Goal: Transaction & Acquisition: Purchase product/service

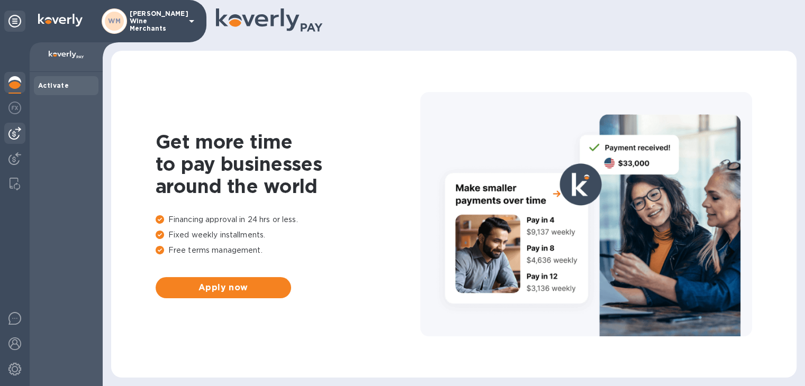
drag, startPoint x: 25, startPoint y: 134, endPoint x: 19, endPoint y: 134, distance: 6.3
click at [19, 134] on div at bounding box center [15, 214] width 30 height 344
click at [19, 134] on img at bounding box center [14, 133] width 13 height 13
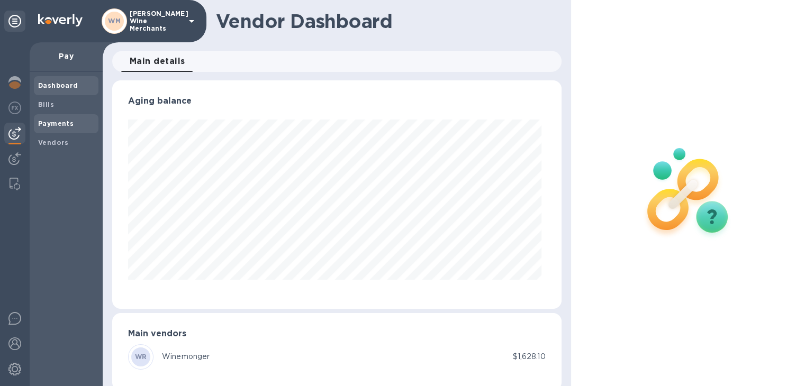
scroll to position [229, 444]
click at [50, 106] on b "Bills" at bounding box center [46, 105] width 16 height 8
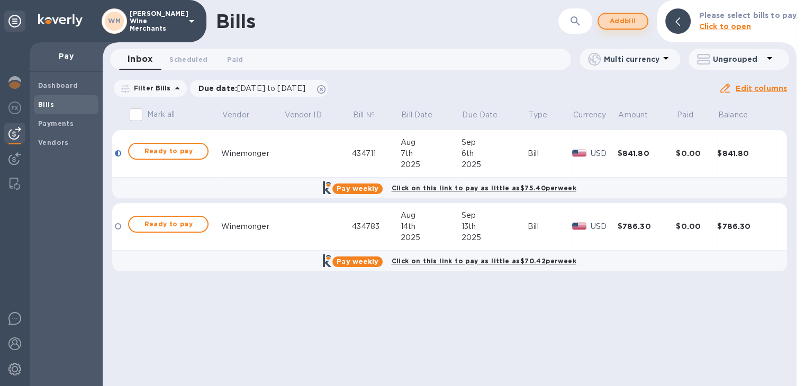
click at [620, 21] on span "Add bill" at bounding box center [623, 21] width 32 height 13
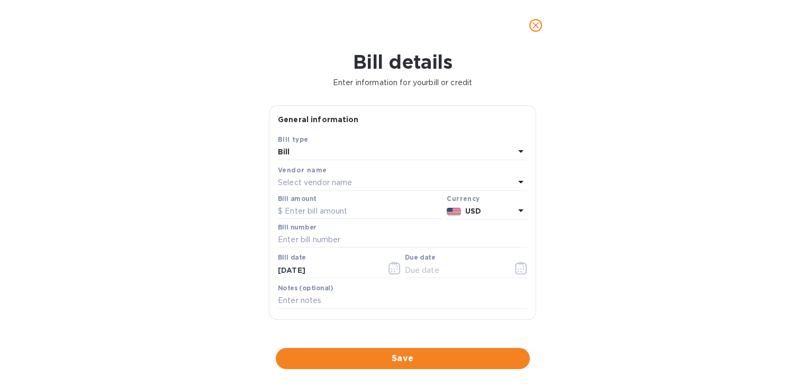
click at [347, 184] on p "Select vendor name" at bounding box center [315, 182] width 74 height 11
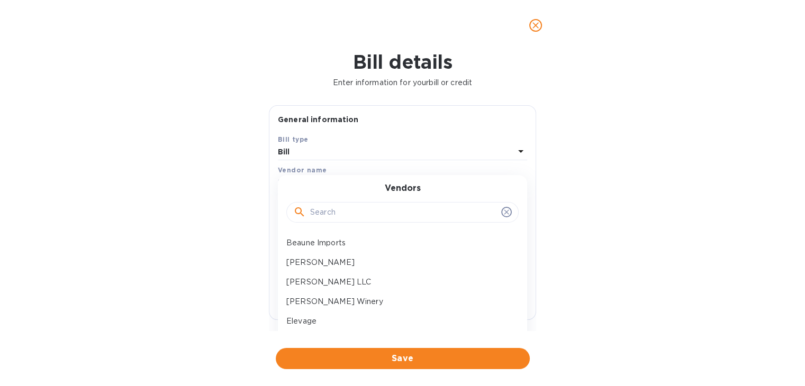
click at [338, 212] on input "text" at bounding box center [403, 213] width 187 height 16
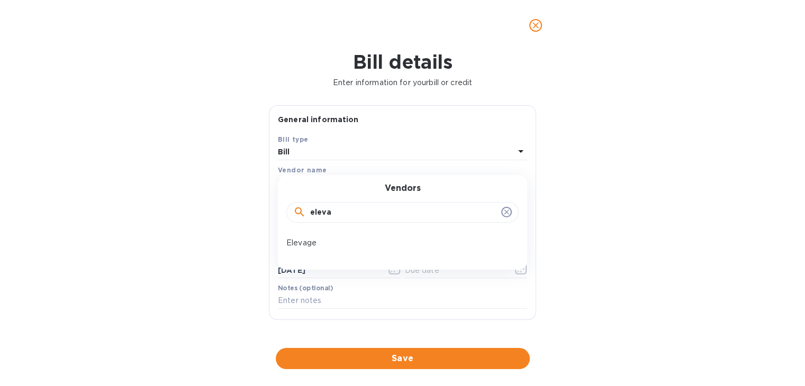
type input "eleva"
click button "Save" at bounding box center [0, 0] width 0 height 0
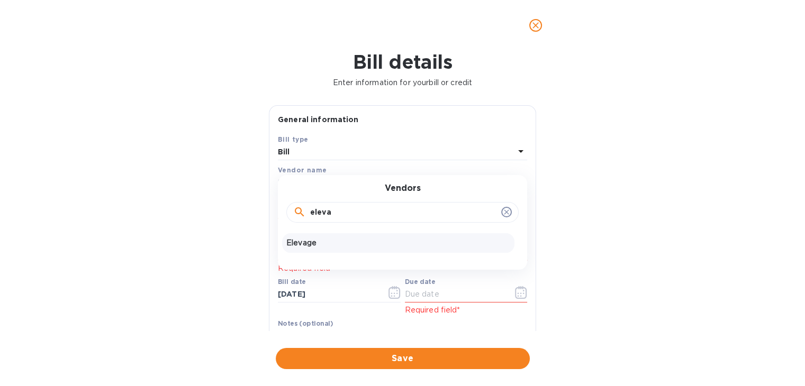
click at [311, 236] on div "Elevage" at bounding box center [398, 243] width 232 height 20
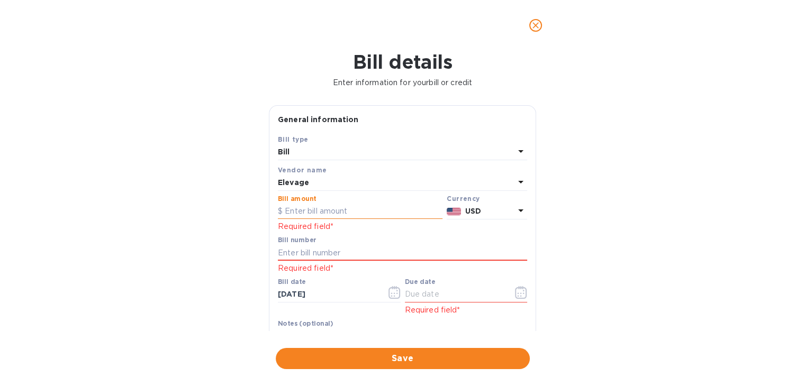
click at [307, 210] on input "text" at bounding box center [360, 212] width 165 height 16
type input "1,213.20"
type input "348599"
click at [515, 293] on icon "button" at bounding box center [521, 292] width 12 height 13
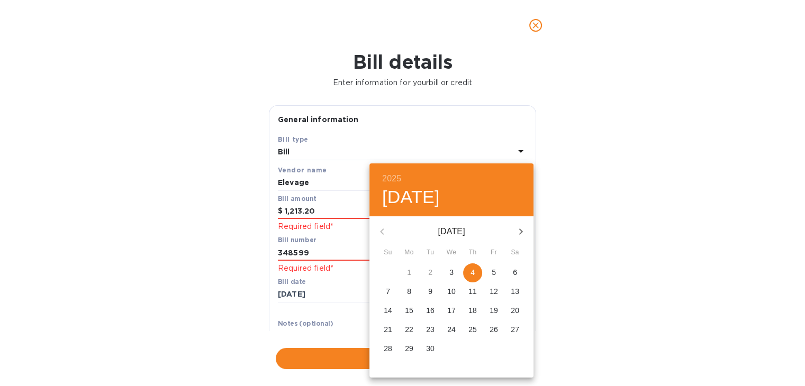
click at [519, 231] on icon "button" at bounding box center [520, 231] width 13 height 13
click at [406, 310] on p "13" at bounding box center [409, 310] width 8 height 11
type input "[DATE]"
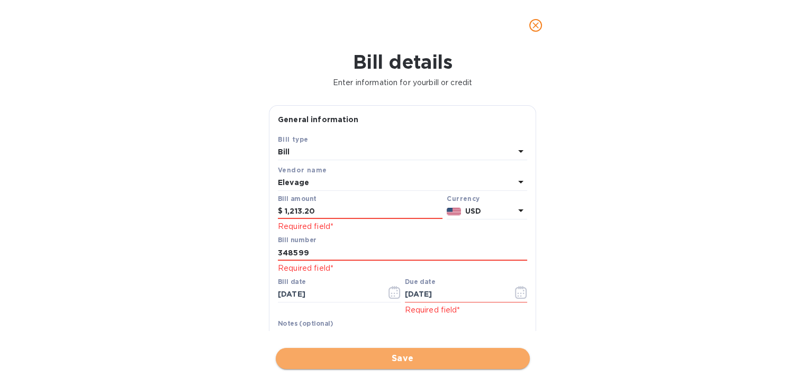
click at [394, 360] on span "Save" at bounding box center [402, 358] width 237 height 13
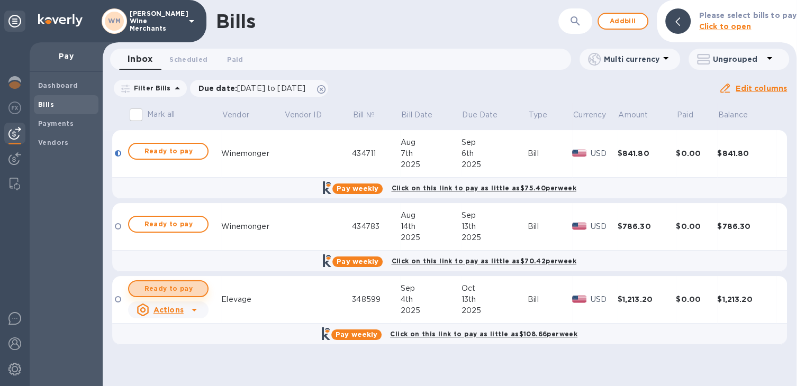
click at [169, 287] on span "Ready to pay" at bounding box center [168, 289] width 61 height 13
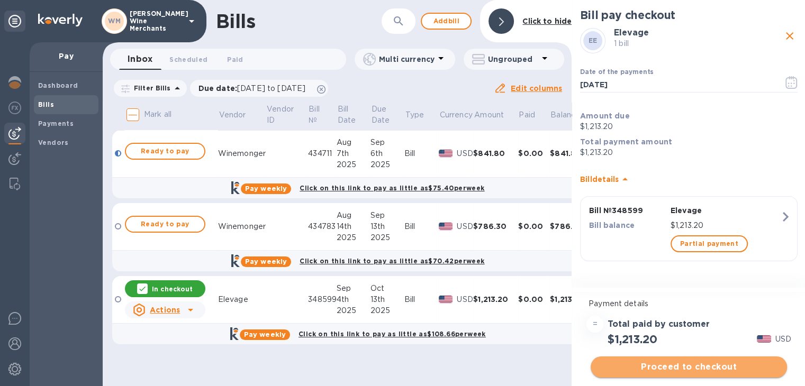
click at [705, 369] on span "Proceed to checkout" at bounding box center [688, 367] width 179 height 13
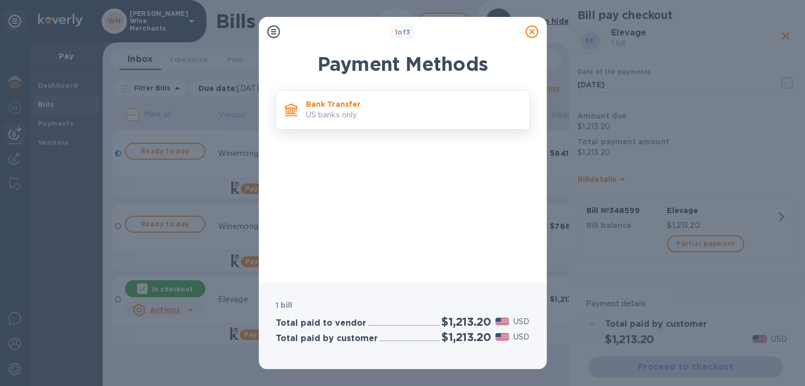
click at [360, 120] on p "US banks only." at bounding box center [413, 115] width 215 height 11
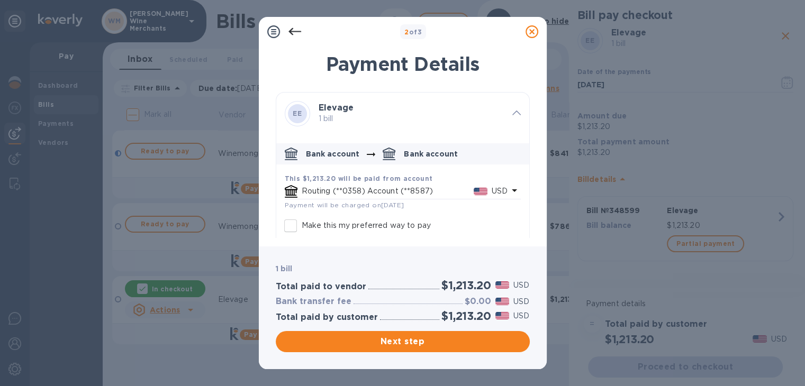
click at [531, 31] on icon at bounding box center [531, 31] width 13 height 13
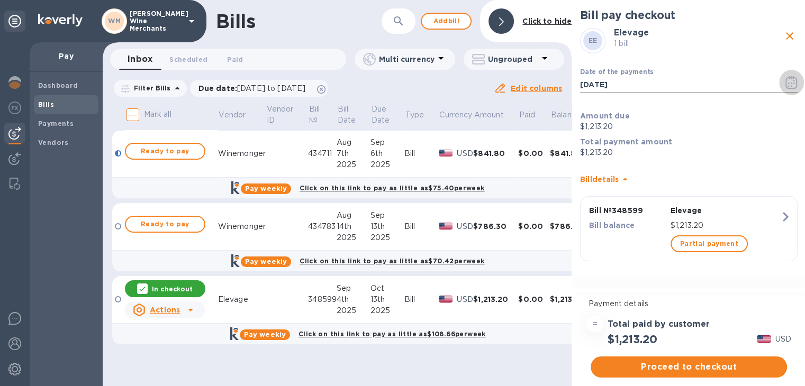
click at [789, 80] on icon "button" at bounding box center [791, 82] width 12 height 13
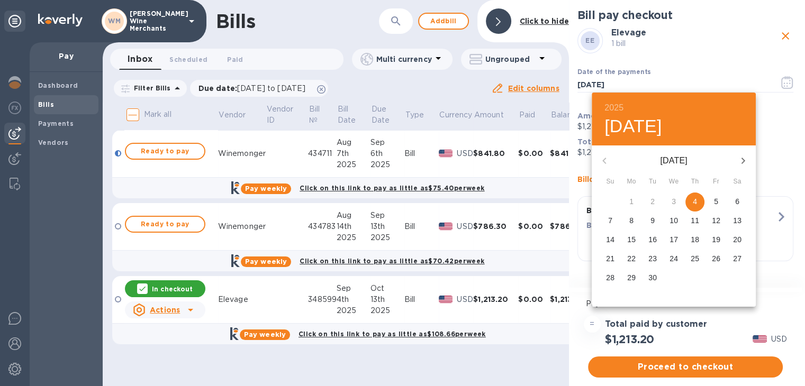
click at [747, 164] on icon "button" at bounding box center [743, 161] width 13 height 13
click at [714, 217] on p "10" at bounding box center [716, 220] width 8 height 11
type input "[DATE]"
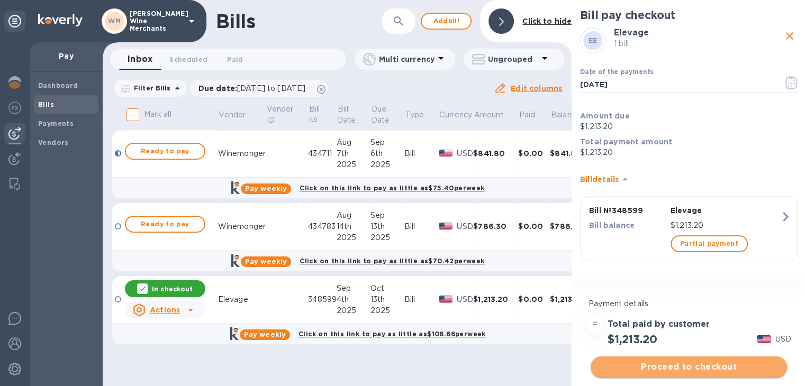
click at [692, 367] on span "Proceed to checkout" at bounding box center [688, 367] width 179 height 13
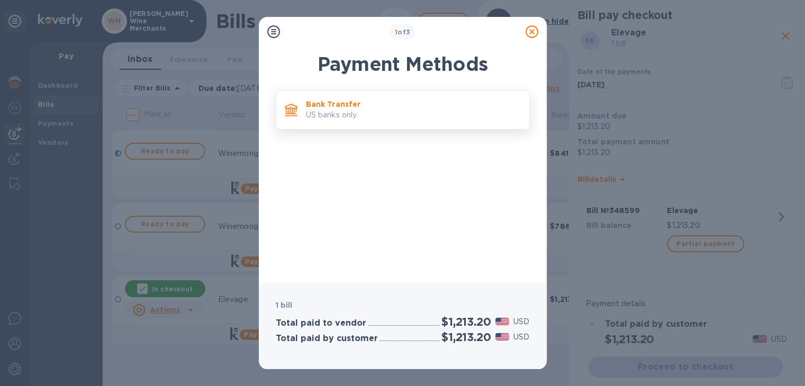
click at [367, 112] on p "US banks only." at bounding box center [413, 115] width 215 height 11
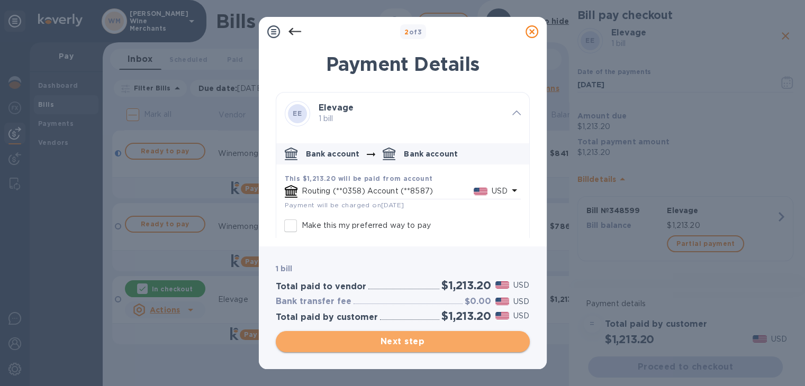
click at [391, 336] on span "Next step" at bounding box center [402, 341] width 237 height 13
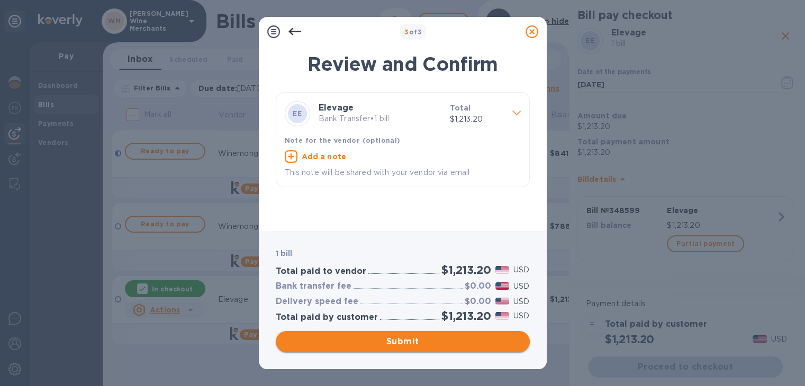
click at [391, 336] on span "Submit" at bounding box center [402, 341] width 237 height 13
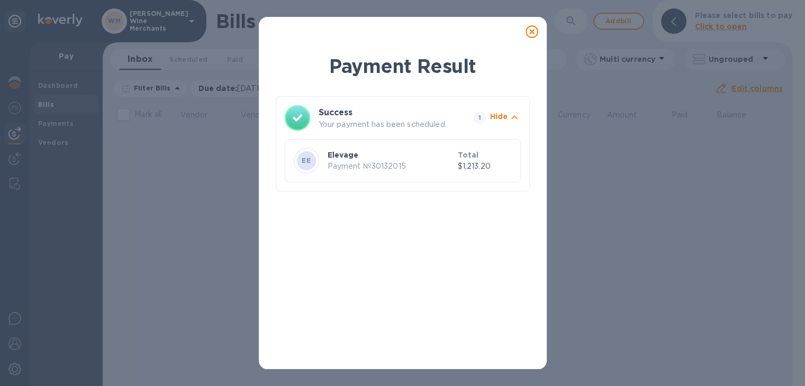
click at [527, 34] on icon at bounding box center [531, 31] width 13 height 13
